Goal: Task Accomplishment & Management: Use online tool/utility

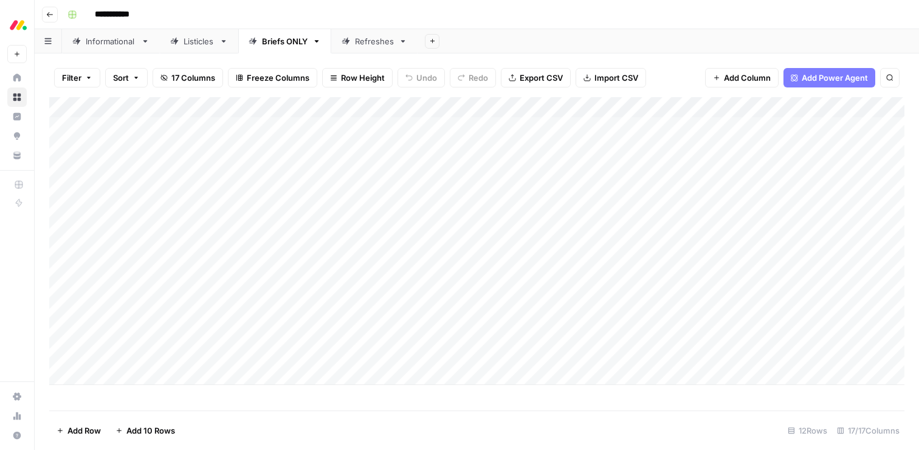
click at [115, 43] on div "Informational" at bounding box center [111, 41] width 50 height 12
click at [523, 278] on div "Add Column" at bounding box center [476, 254] width 855 height 314
click at [524, 298] on div "Add Column" at bounding box center [476, 254] width 855 height 314
click at [527, 321] on div "Add Column" at bounding box center [476, 254] width 855 height 314
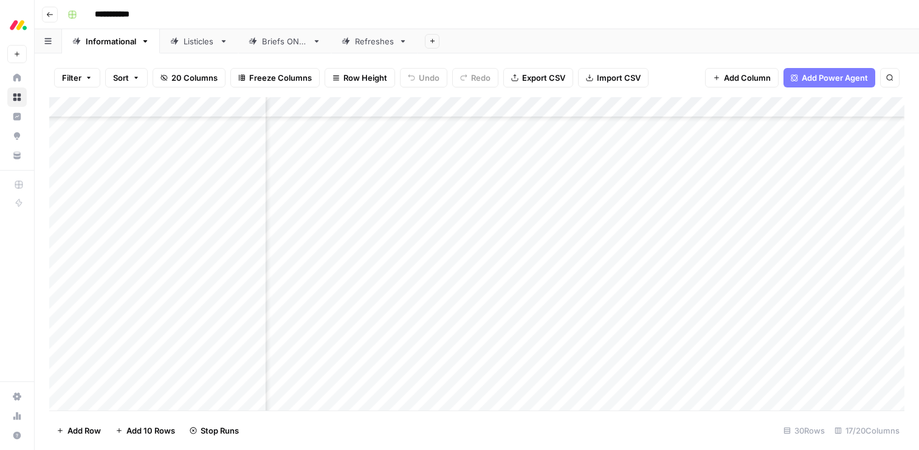
click at [526, 340] on div "Add Column" at bounding box center [476, 254] width 855 height 314
click at [526, 356] on div "Add Column" at bounding box center [476, 254] width 855 height 314
click at [525, 380] on div "Add Column" at bounding box center [476, 254] width 855 height 314
click at [272, 38] on div "Briefs ONLY" at bounding box center [285, 41] width 46 height 12
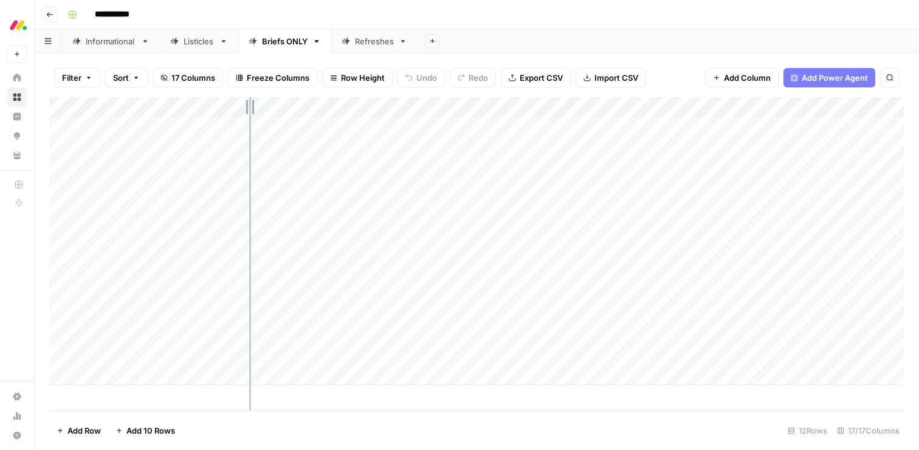
drag, startPoint x: 201, startPoint y: 101, endPoint x: 273, endPoint y: 100, distance: 72.9
click at [273, 100] on div "Add Column" at bounding box center [476, 241] width 855 height 288
click at [654, 129] on div "Add Column" at bounding box center [476, 241] width 855 height 288
click at [700, 126] on div "Add Column" at bounding box center [476, 241] width 855 height 288
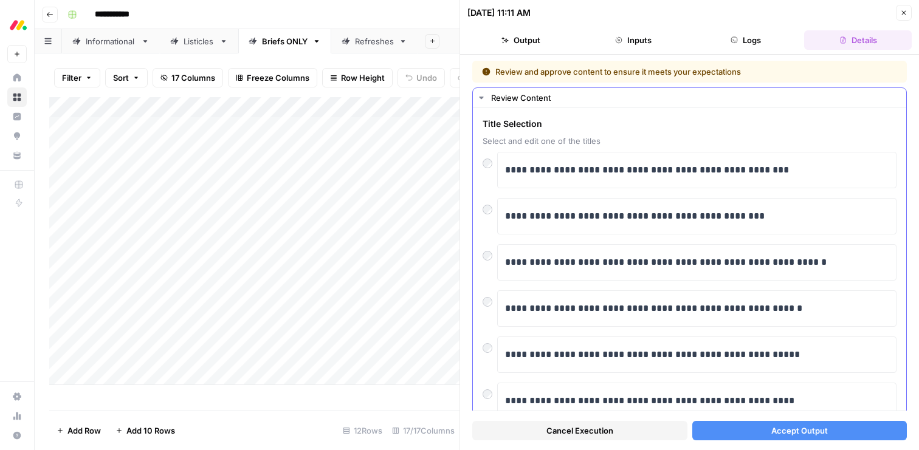
scroll to position [19, 0]
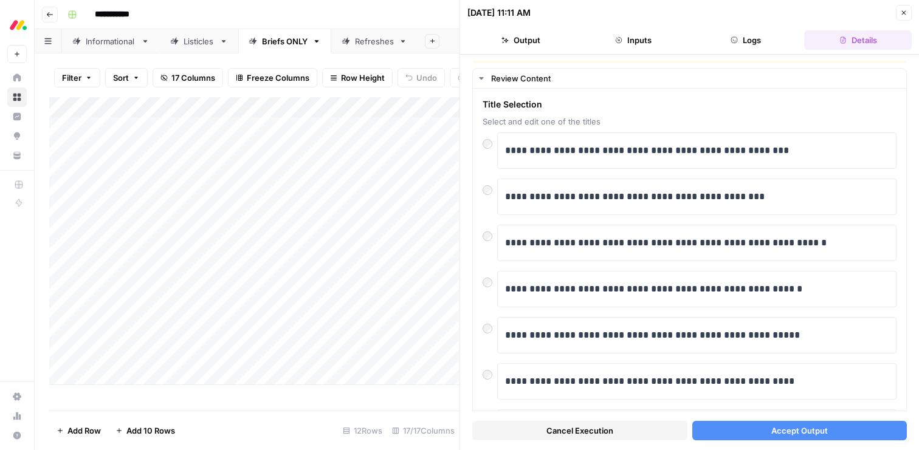
click at [772, 435] on span "Accept Output" at bounding box center [799, 431] width 57 height 12
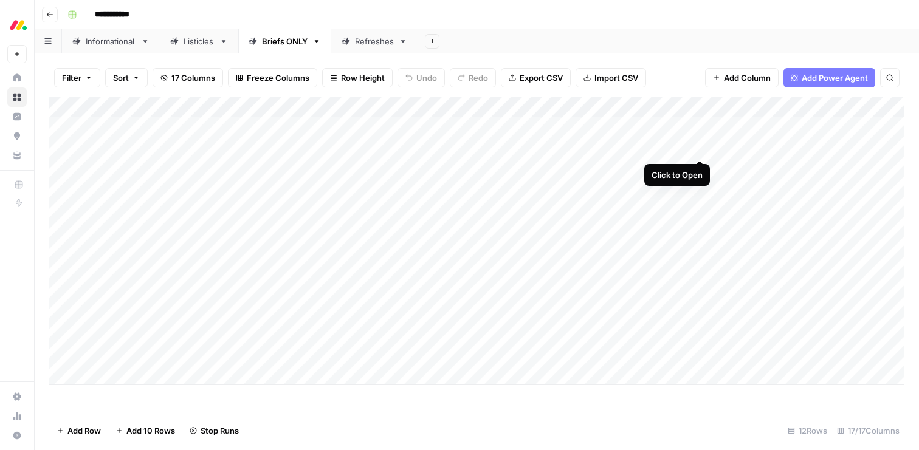
click at [696, 148] on div "Add Column" at bounding box center [476, 241] width 855 height 288
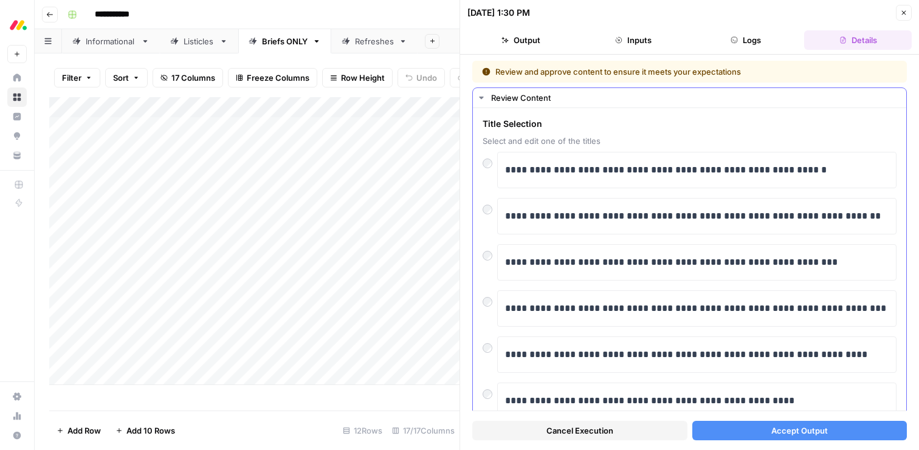
click at [493, 207] on div at bounding box center [489, 206] width 15 height 17
click at [763, 434] on button "Accept Output" at bounding box center [799, 430] width 215 height 19
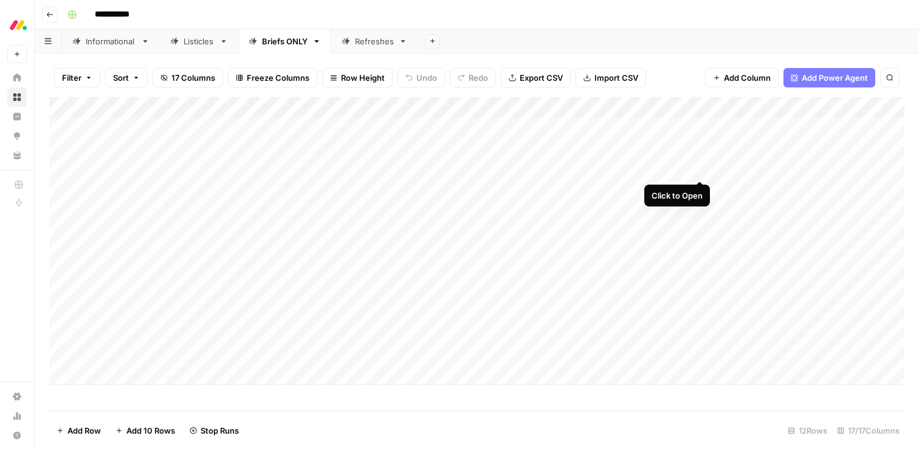
click at [697, 169] on div "Add Column" at bounding box center [476, 241] width 855 height 288
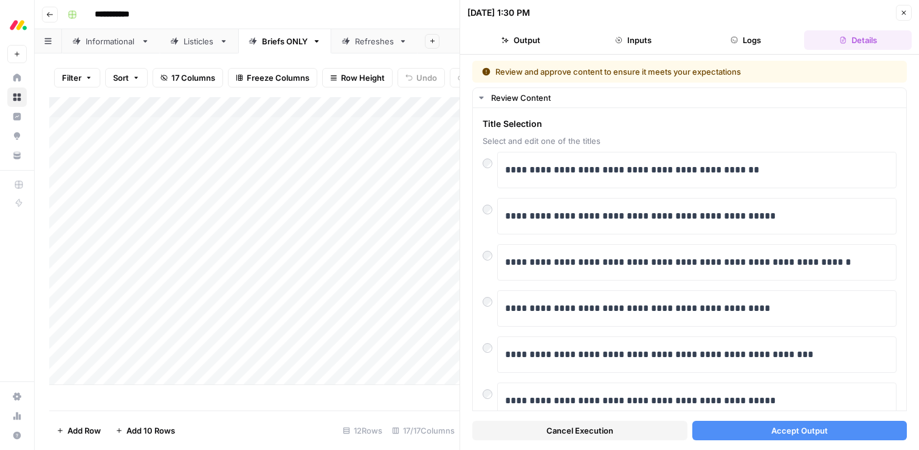
click at [787, 429] on span "Accept Output" at bounding box center [799, 431] width 57 height 12
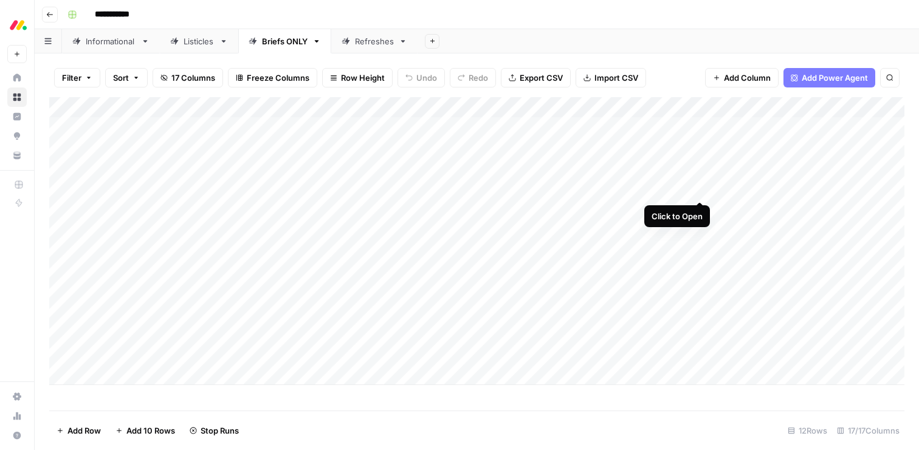
click at [698, 190] on div "Add Column" at bounding box center [476, 241] width 855 height 288
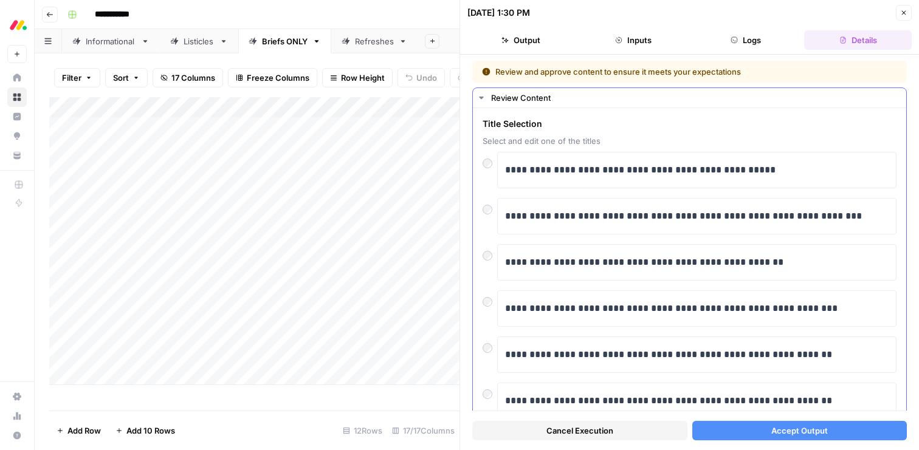
click at [492, 304] on div at bounding box center [489, 298] width 15 height 17
click at [804, 430] on span "Accept Output" at bounding box center [799, 431] width 57 height 12
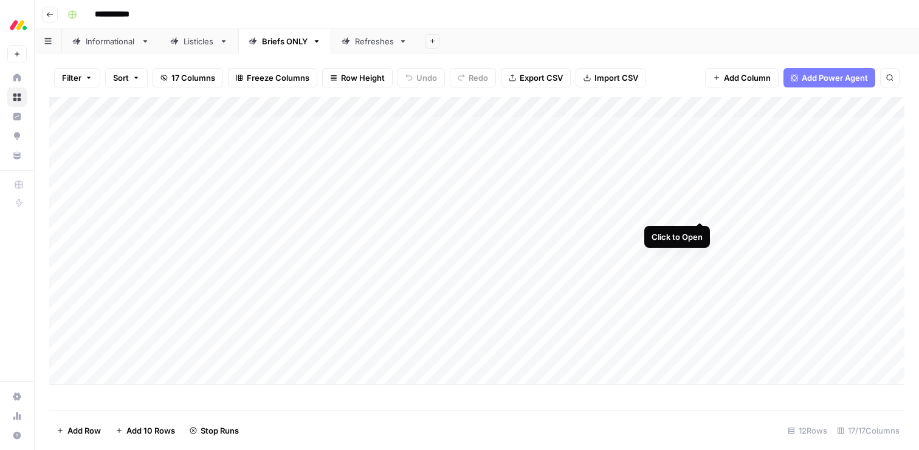
click at [701, 211] on div "Add Column" at bounding box center [476, 241] width 855 height 288
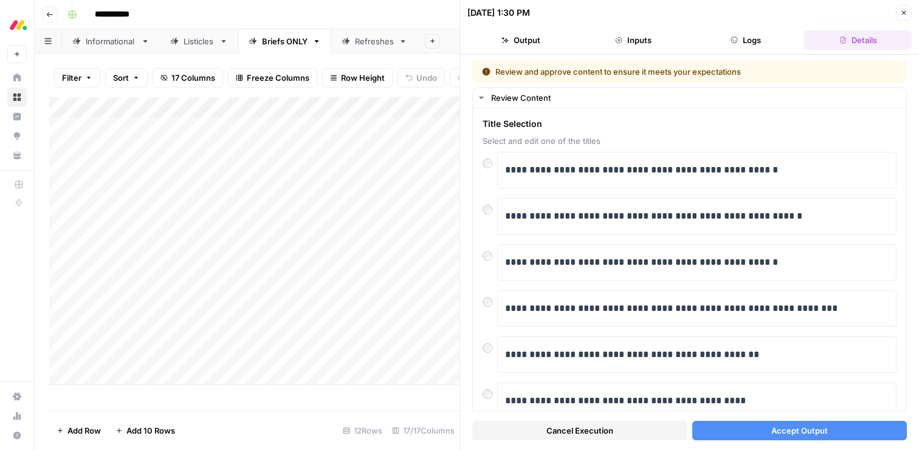
click at [790, 428] on span "Accept Output" at bounding box center [799, 431] width 57 height 12
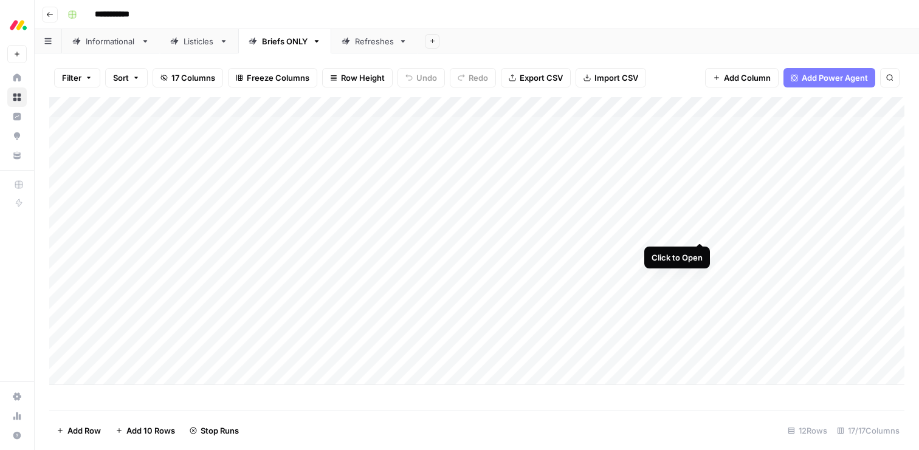
click at [699, 231] on div "Add Column" at bounding box center [476, 241] width 855 height 288
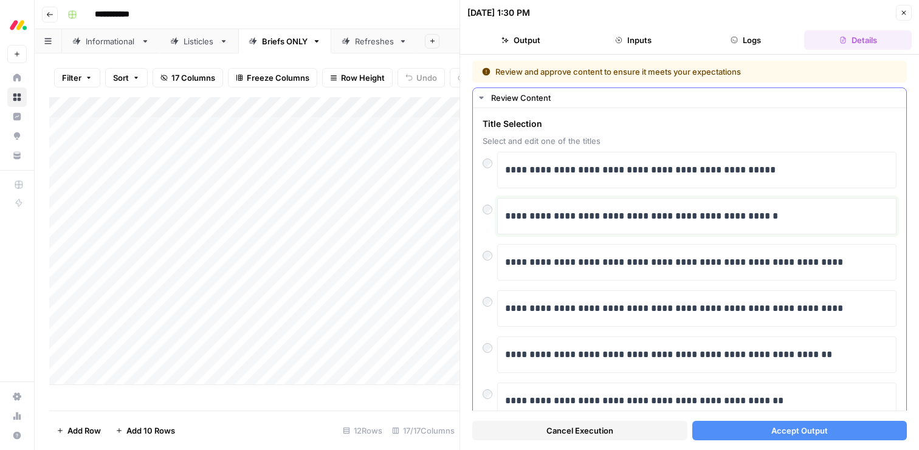
click at [681, 217] on p "**********" at bounding box center [696, 216] width 383 height 16
click at [659, 256] on p "**********" at bounding box center [696, 263] width 383 height 16
click at [744, 429] on button "Accept Output" at bounding box center [799, 430] width 215 height 19
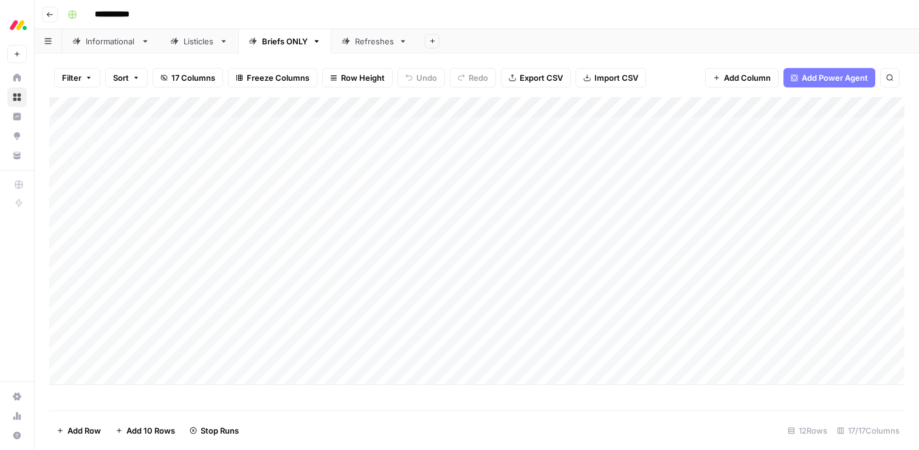
click at [662, 252] on div "Add Column" at bounding box center [476, 241] width 855 height 288
click at [699, 250] on div "Add Column" at bounding box center [476, 241] width 855 height 288
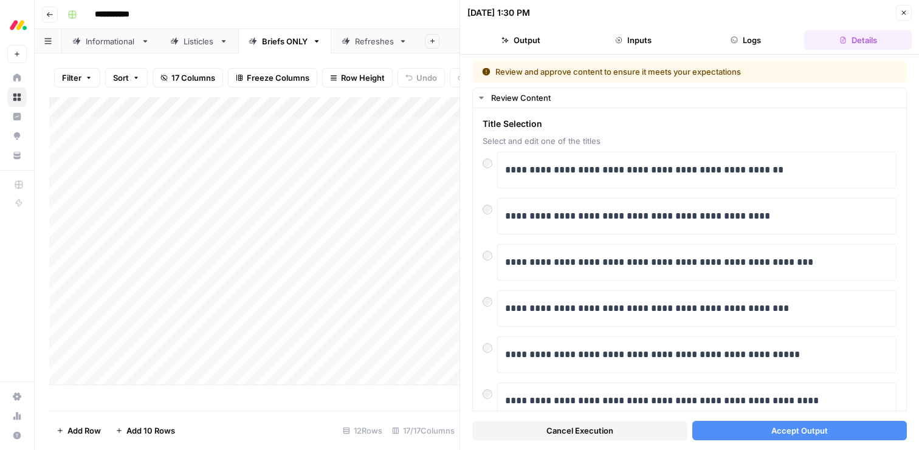
click at [740, 428] on button "Accept Output" at bounding box center [799, 430] width 215 height 19
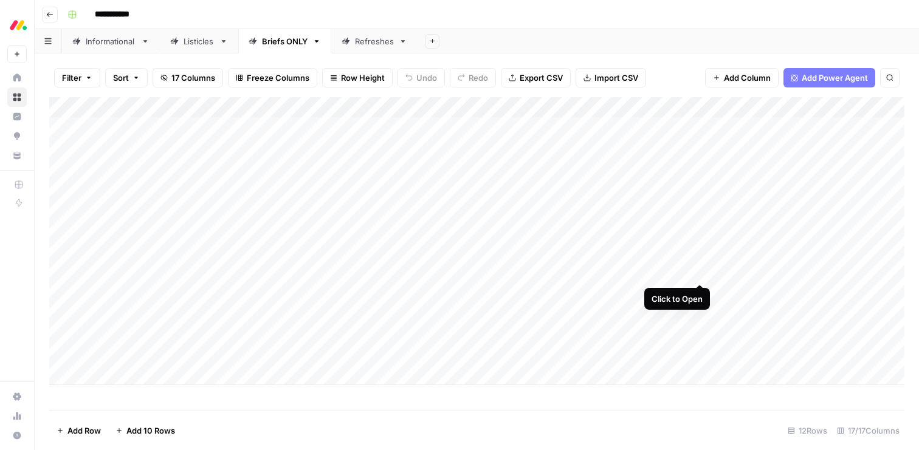
click at [699, 272] on div "Add Column" at bounding box center [476, 241] width 855 height 288
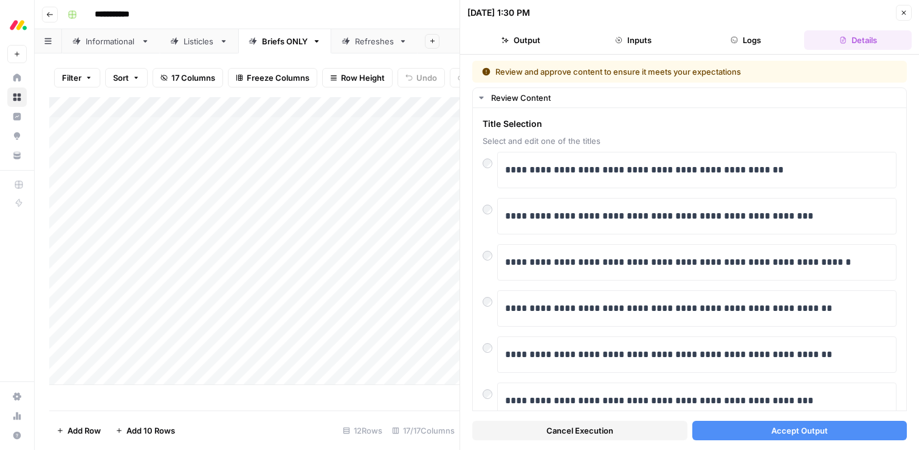
click at [774, 428] on span "Accept Output" at bounding box center [799, 431] width 57 height 12
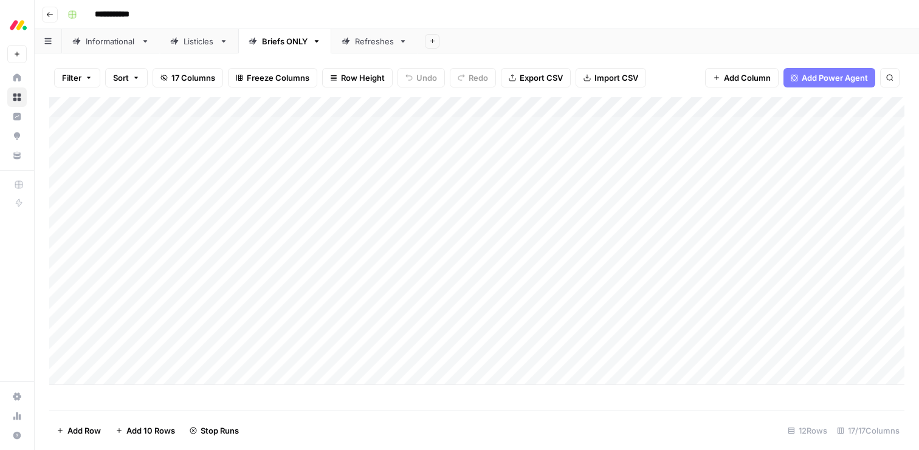
click at [100, 43] on div "Informational" at bounding box center [111, 41] width 50 height 12
click at [530, 208] on div "Add Column" at bounding box center [476, 254] width 855 height 314
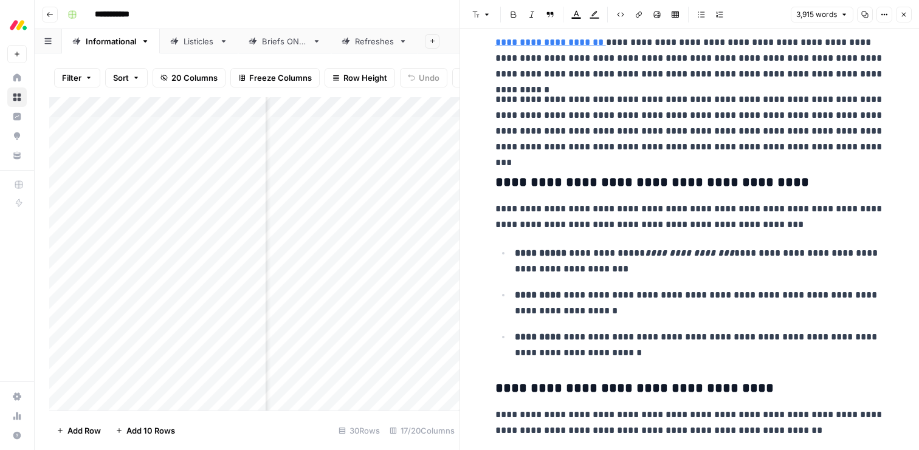
scroll to position [764, 0]
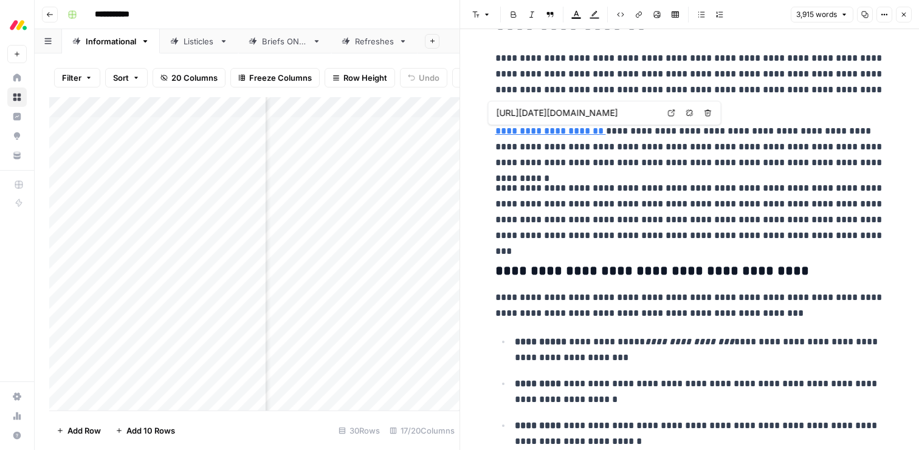
click at [552, 134] on link "**********" at bounding box center [550, 130] width 111 height 9
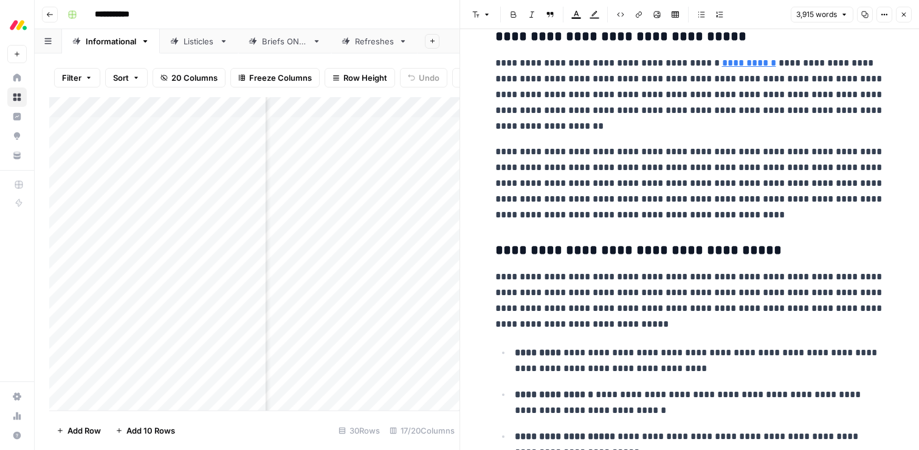
scroll to position [2828, 0]
click at [735, 66] on link "**********" at bounding box center [749, 62] width 54 height 9
click at [724, 65] on link "**********" at bounding box center [749, 62] width 54 height 9
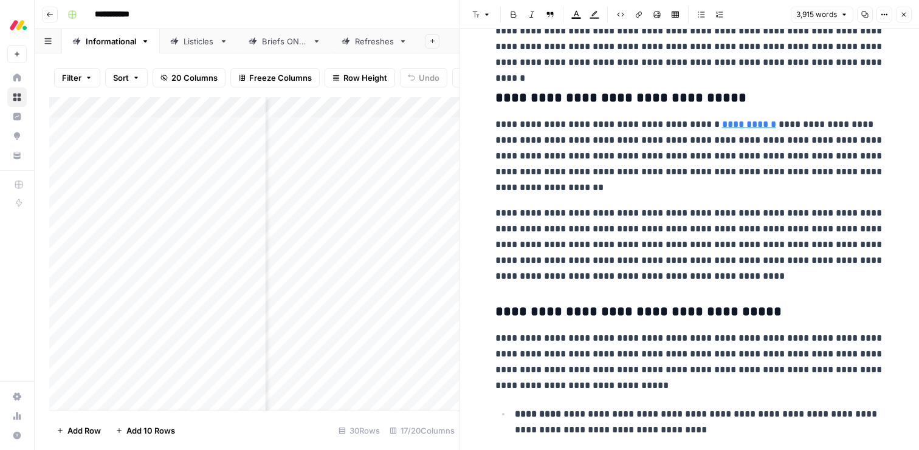
scroll to position [2755, 0]
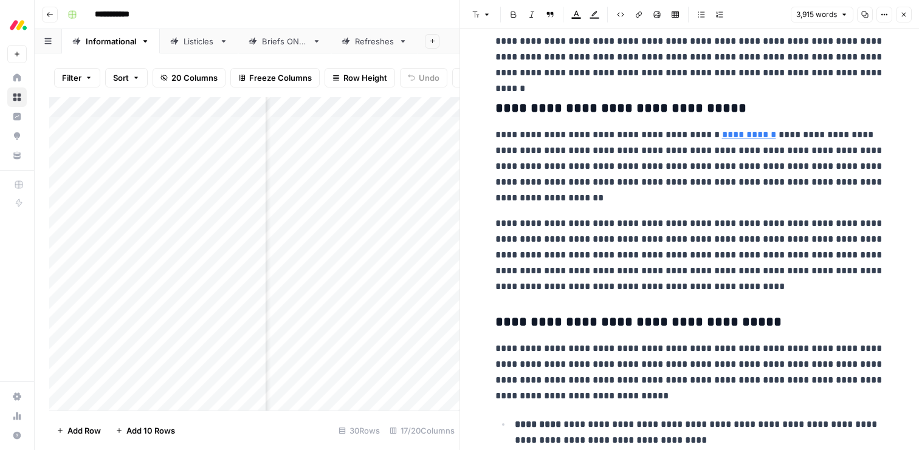
click at [748, 134] on link "**********" at bounding box center [749, 134] width 54 height 9
click at [900, 15] on icon "button" at bounding box center [903, 14] width 7 height 7
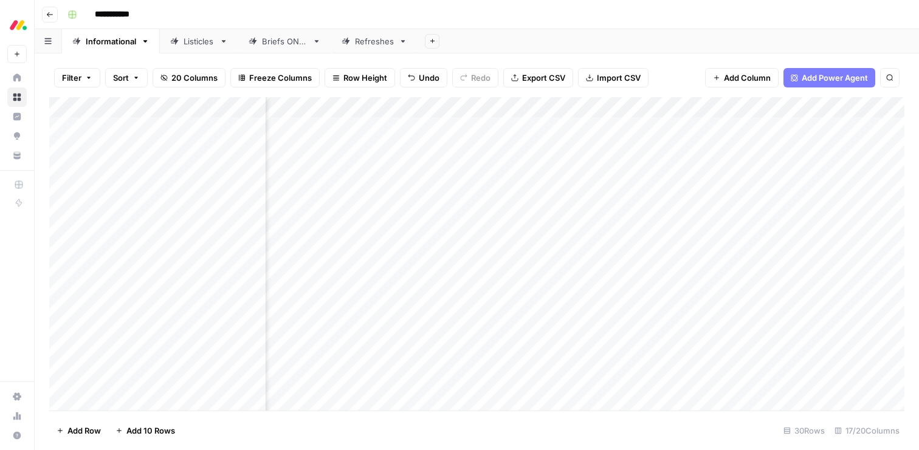
click at [191, 44] on div "Listicles" at bounding box center [198, 41] width 31 height 12
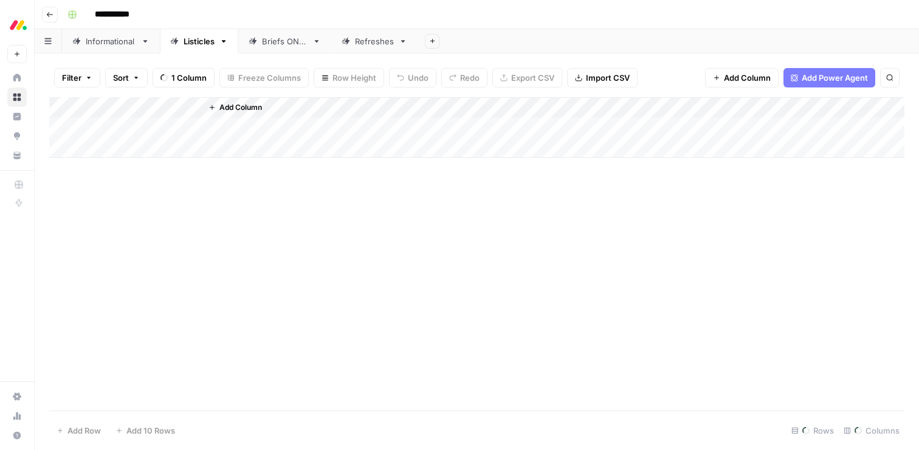
click at [262, 44] on div "Briefs ONLY" at bounding box center [285, 41] width 46 height 12
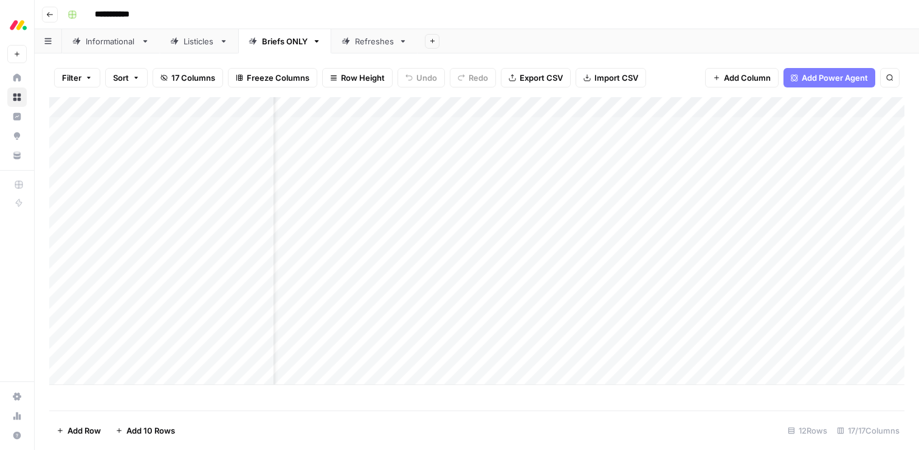
scroll to position [0, 44]
click at [656, 293] on div "Add Column" at bounding box center [476, 241] width 855 height 288
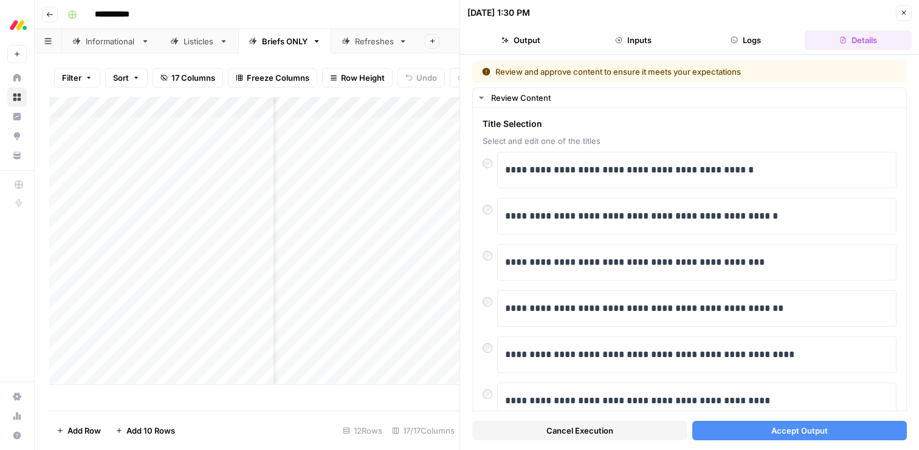
click at [743, 428] on button "Accept Output" at bounding box center [799, 430] width 215 height 19
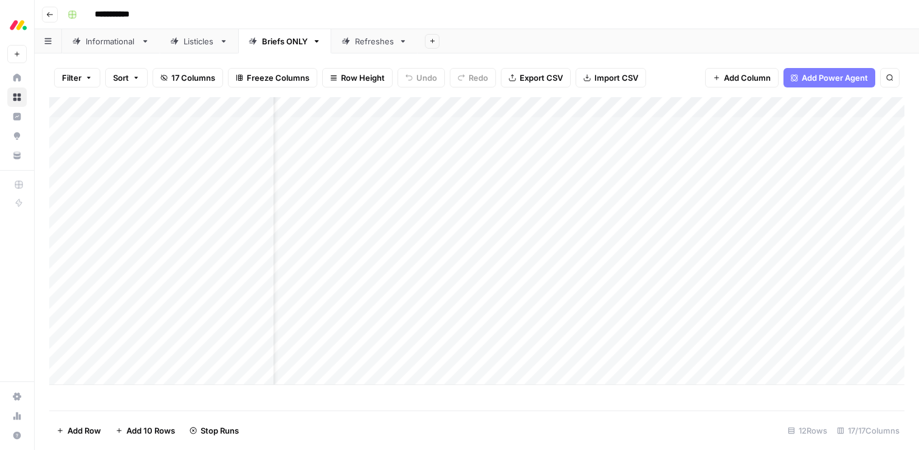
click at [616, 312] on div "Add Column" at bounding box center [476, 241] width 855 height 288
click at [657, 314] on div "Add Column" at bounding box center [476, 241] width 855 height 288
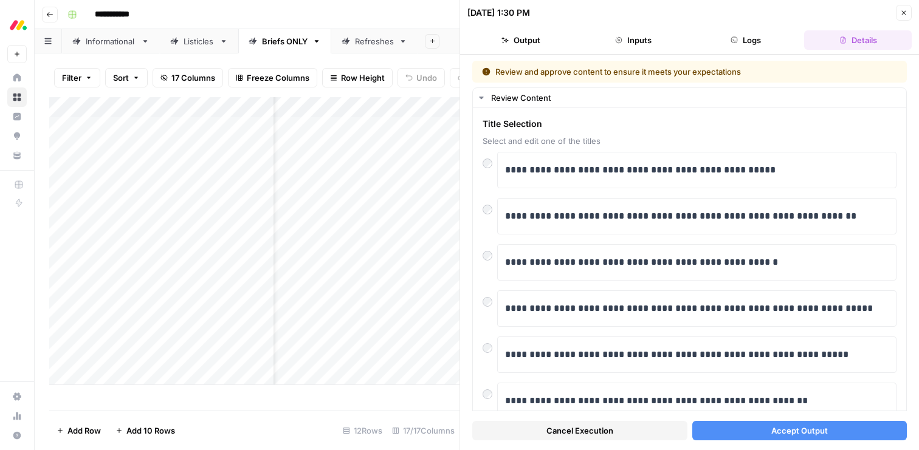
click at [719, 425] on button "Accept Output" at bounding box center [799, 430] width 215 height 19
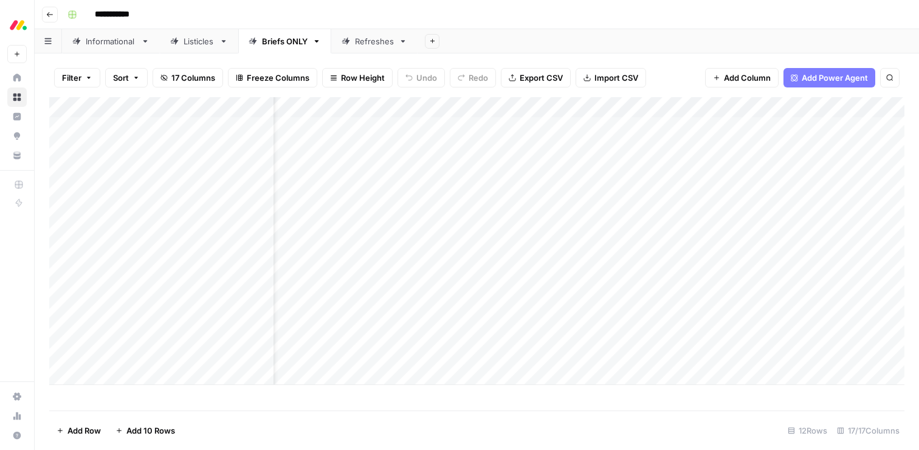
click at [627, 334] on div "Add Column" at bounding box center [476, 241] width 855 height 288
click at [656, 335] on div "Add Column" at bounding box center [476, 241] width 855 height 288
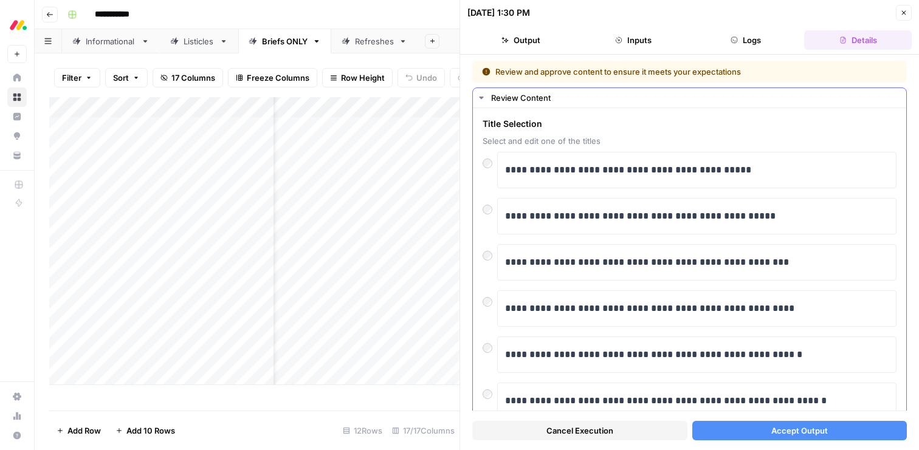
click at [493, 210] on div at bounding box center [489, 206] width 15 height 17
click at [749, 430] on button "Accept Output" at bounding box center [799, 430] width 215 height 19
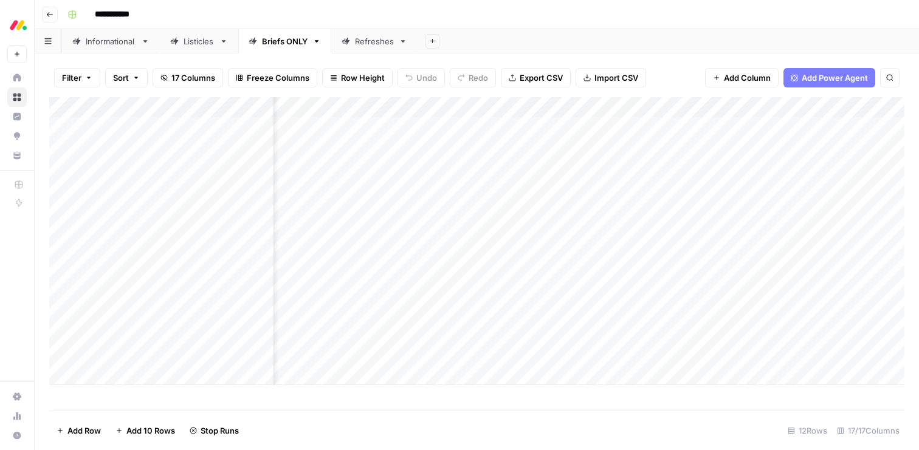
scroll to position [0, 1048]
click at [593, 126] on div "Add Column" at bounding box center [476, 241] width 855 height 288
click at [571, 128] on div "Add Column" at bounding box center [476, 241] width 855 height 288
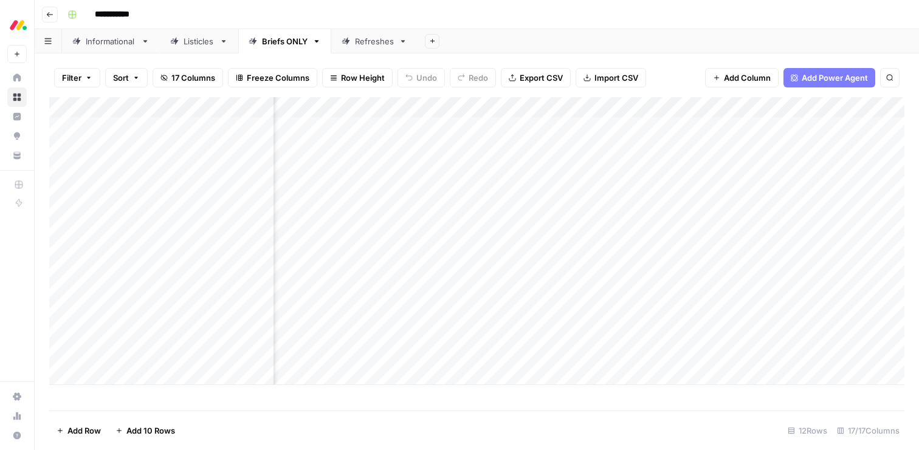
click at [327, 352] on div "Add Column" at bounding box center [476, 241] width 855 height 288
click at [396, 355] on div "Add Column" at bounding box center [476, 241] width 855 height 288
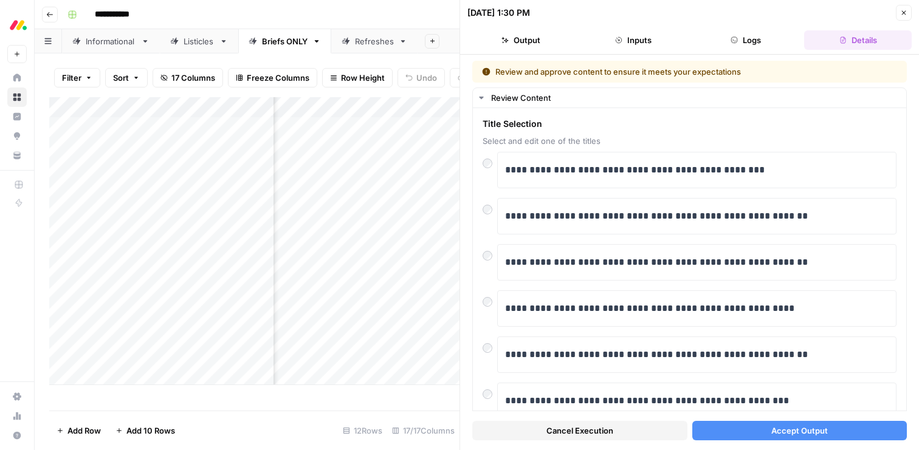
click at [788, 438] on button "Accept Output" at bounding box center [799, 430] width 215 height 19
